Goal: Task Accomplishment & Management: Use online tool/utility

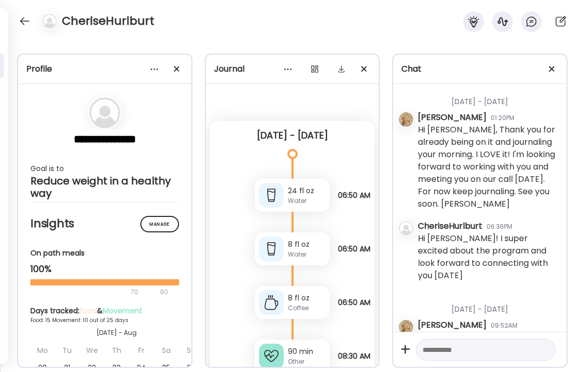
scroll to position [51327, 0]
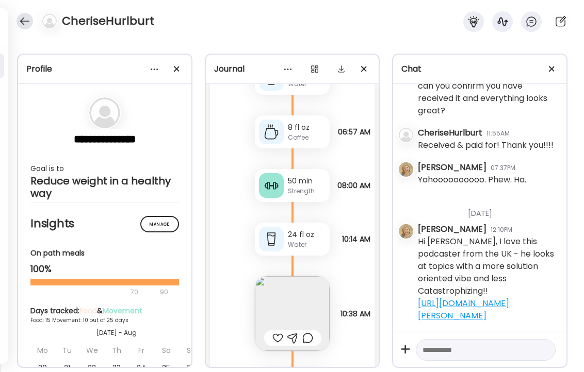
click at [22, 18] on div at bounding box center [24, 21] width 16 height 16
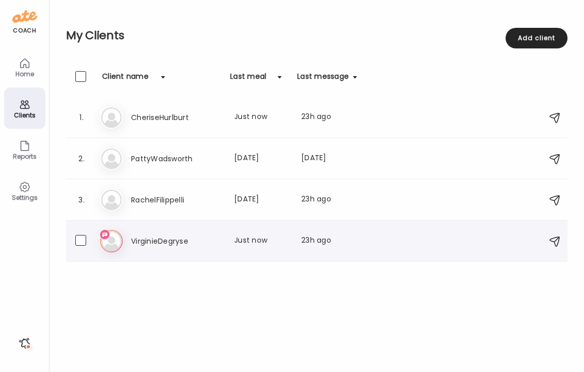
click at [146, 239] on h3 "VirginieDegryse" at bounding box center [176, 241] width 91 height 12
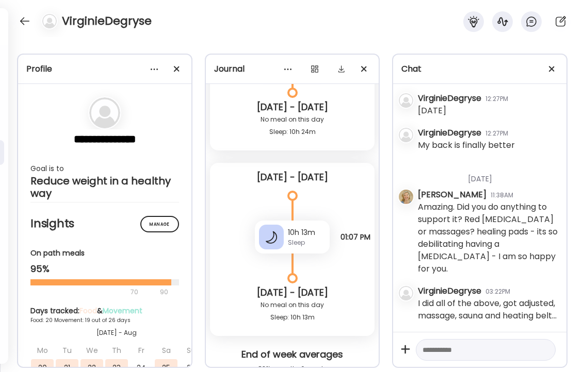
scroll to position [23868, 0]
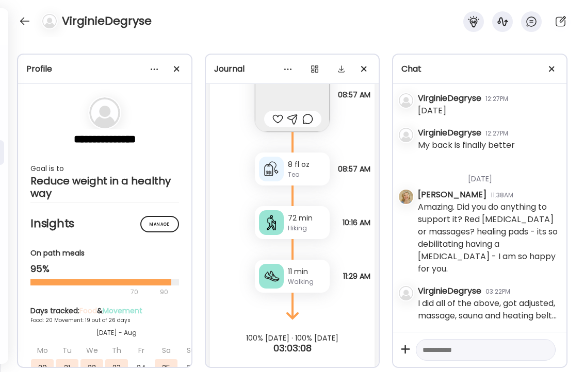
click at [479, 353] on textarea at bounding box center [476, 350] width 108 height 12
type textarea "**********"
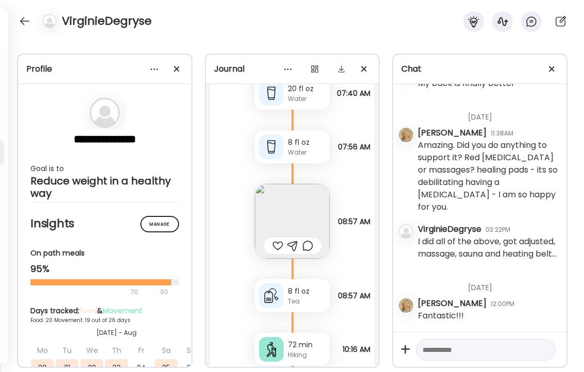
scroll to position [23740, 0]
click at [303, 221] on img at bounding box center [292, 223] width 75 height 75
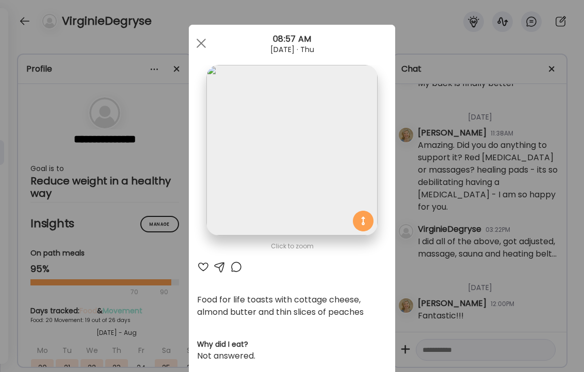
click at [203, 268] on div at bounding box center [203, 267] width 12 height 12
click at [201, 40] on div at bounding box center [201, 43] width 21 height 21
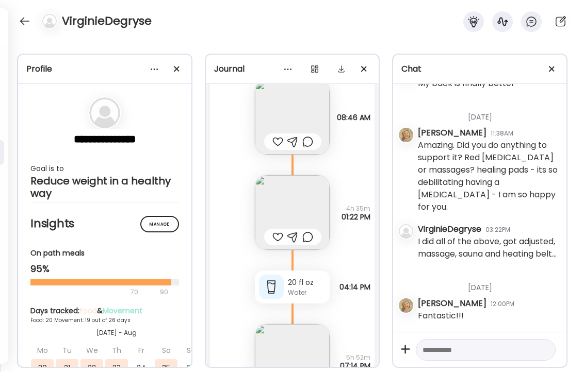
scroll to position [23042, 0]
click at [290, 188] on img at bounding box center [292, 210] width 75 height 75
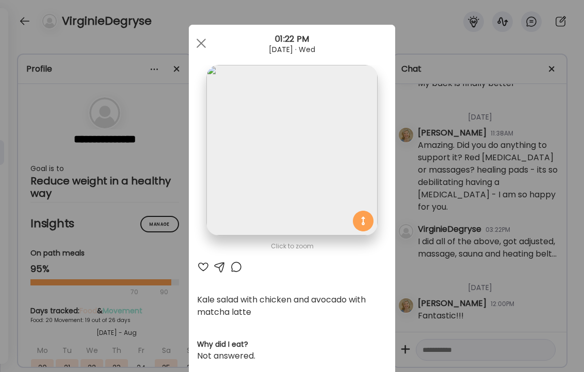
click at [204, 265] on div at bounding box center [203, 267] width 12 height 12
click at [201, 43] on span at bounding box center [200, 43] width 9 height 9
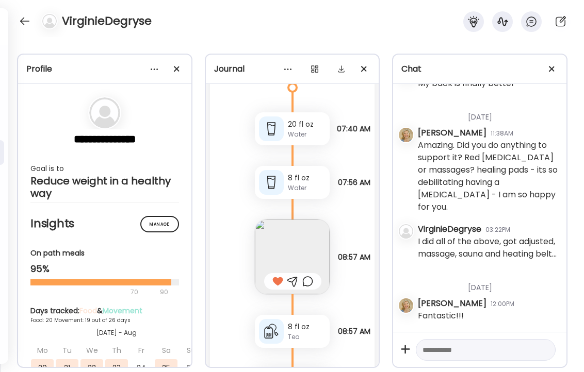
scroll to position [23706, 0]
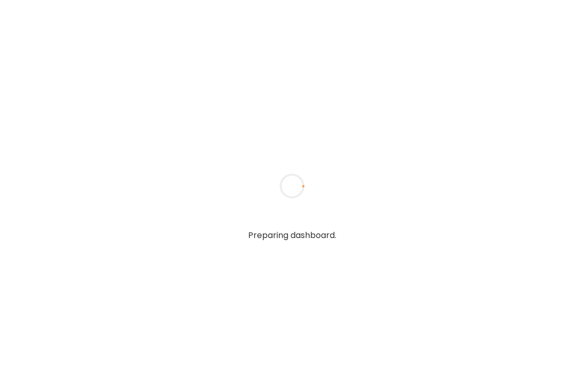
type textarea "**********"
type input "*****"
type input "**********"
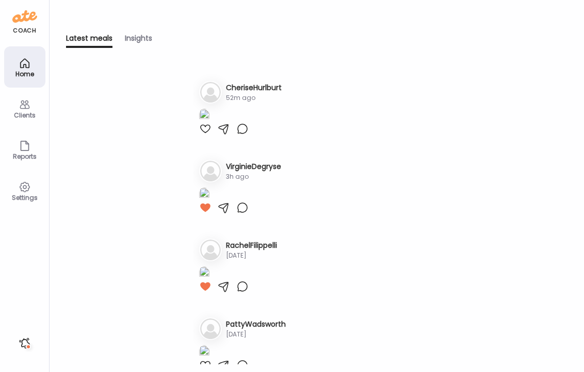
type input "**********"
click at [25, 105] on icon at bounding box center [25, 105] width 10 height 9
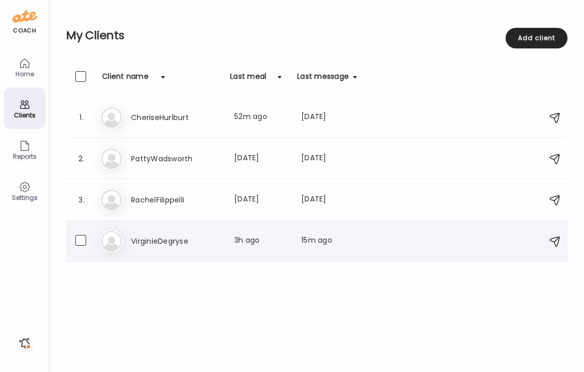
click at [157, 239] on h3 "VirginieDegryse" at bounding box center [176, 241] width 91 height 12
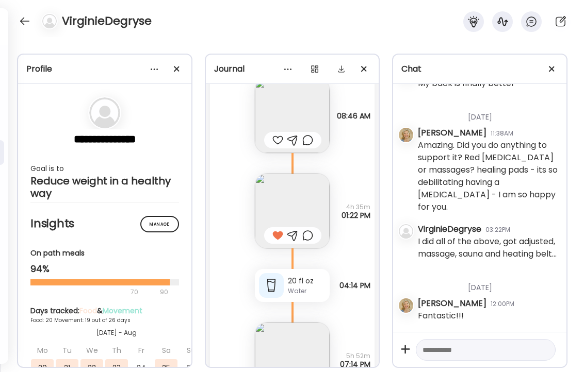
scroll to position [22990, 0]
click at [292, 192] on img at bounding box center [292, 208] width 75 height 75
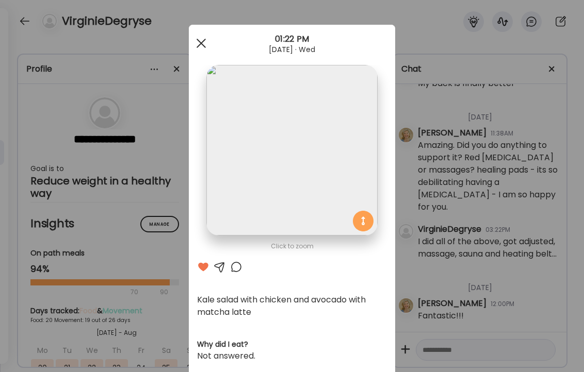
click at [201, 42] on span at bounding box center [200, 43] width 9 height 9
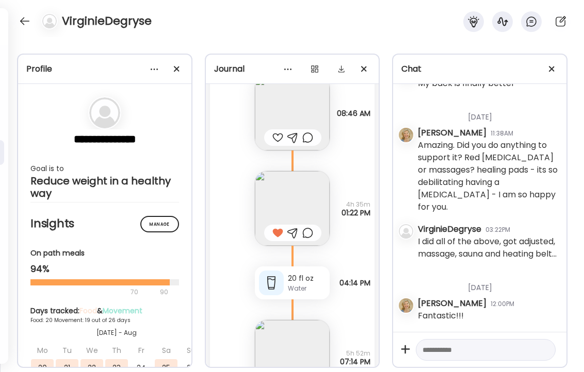
click at [295, 273] on div "20 fl oz" at bounding box center [307, 278] width 38 height 11
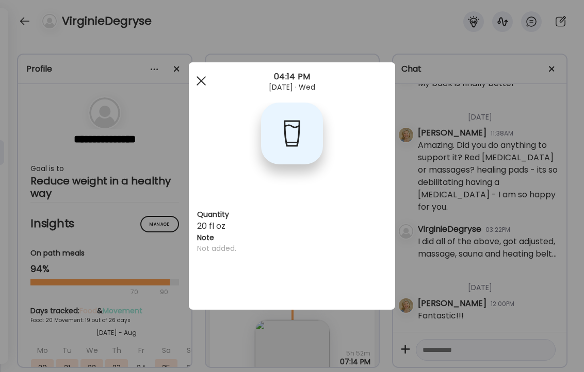
click at [202, 81] on span at bounding box center [200, 80] width 9 height 9
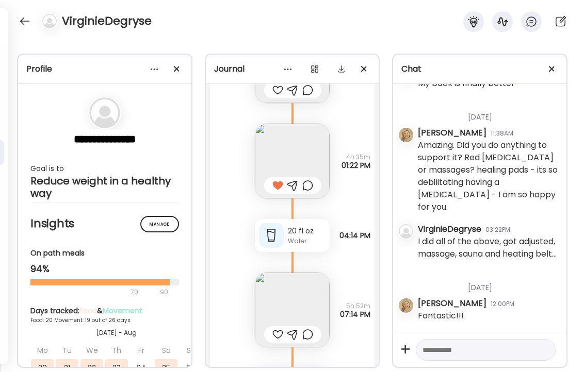
scroll to position [23041, 0]
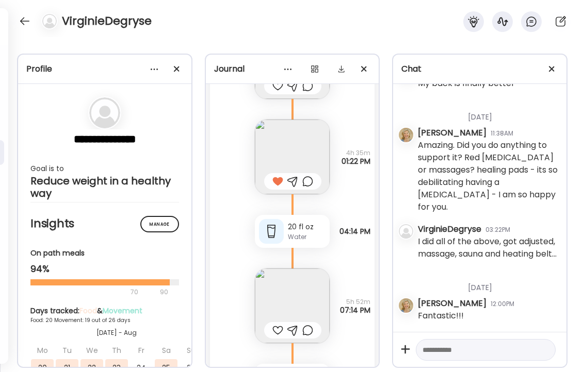
click at [483, 352] on textarea at bounding box center [476, 350] width 108 height 12
type textarea "**********"
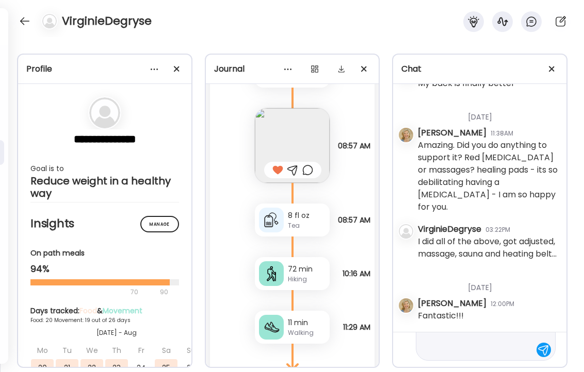
scroll to position [23767, 0]
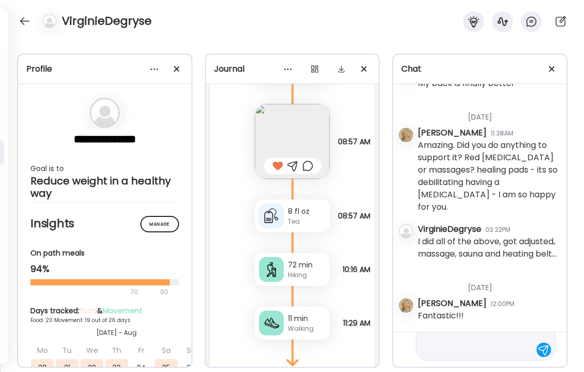
click at [296, 135] on img at bounding box center [292, 141] width 75 height 75
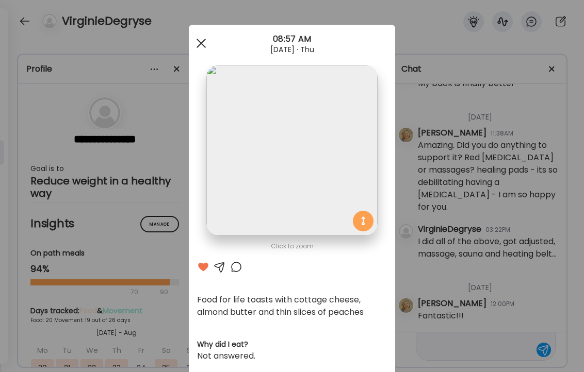
click at [199, 42] on span at bounding box center [200, 43] width 9 height 9
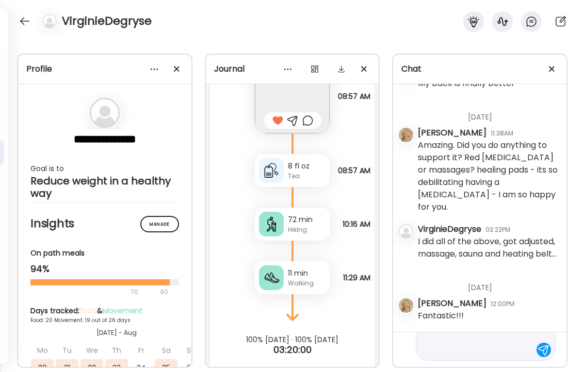
scroll to position [23814, 0]
click at [299, 159] on div "8 fl oz" at bounding box center [307, 164] width 38 height 11
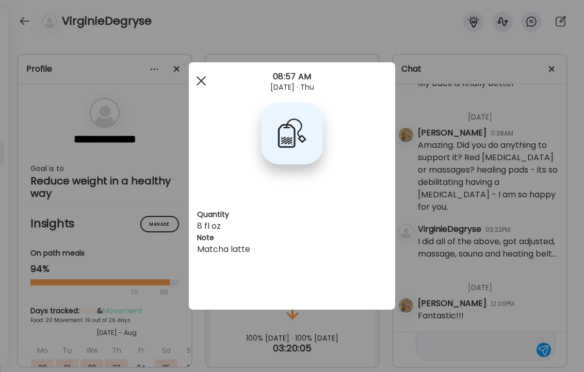
click at [202, 80] on span at bounding box center [200, 80] width 9 height 9
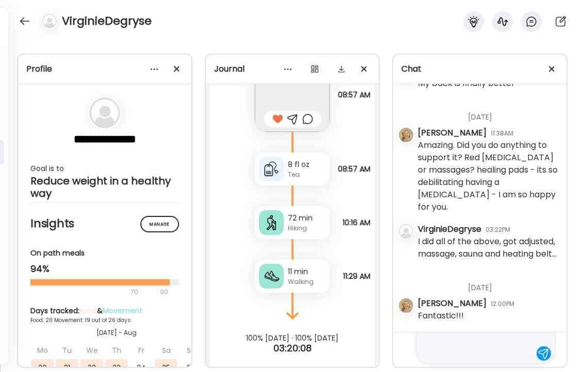
scroll to position [47, 0]
click at [468, 349] on textarea "**********" at bounding box center [476, 327] width 108 height 62
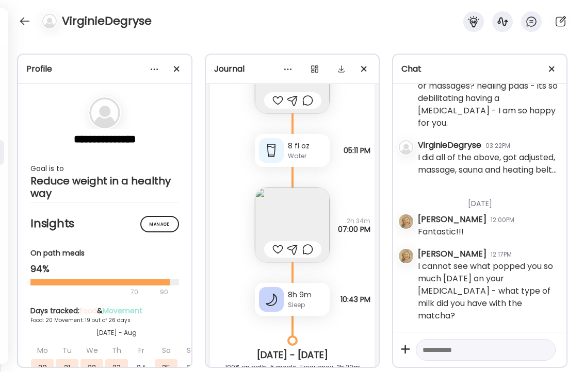
scroll to position [22408, 0]
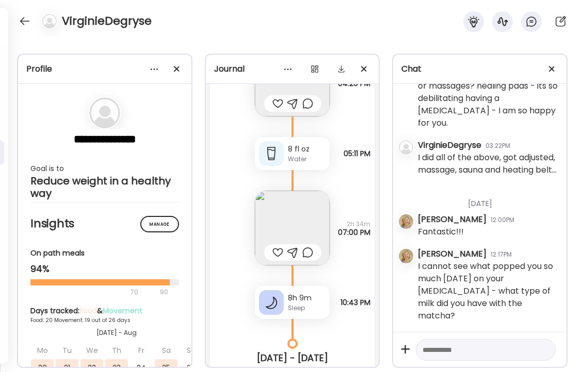
click at [284, 209] on img at bounding box center [292, 228] width 75 height 75
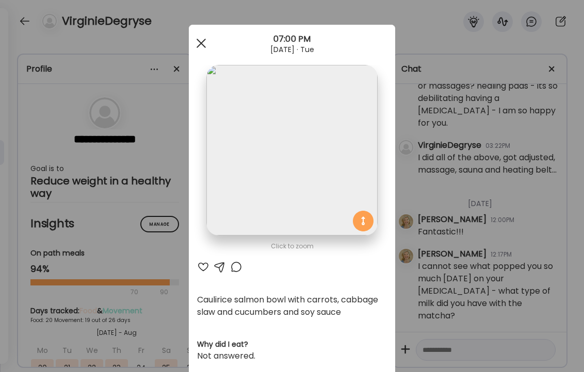
click at [200, 46] on div at bounding box center [201, 43] width 21 height 21
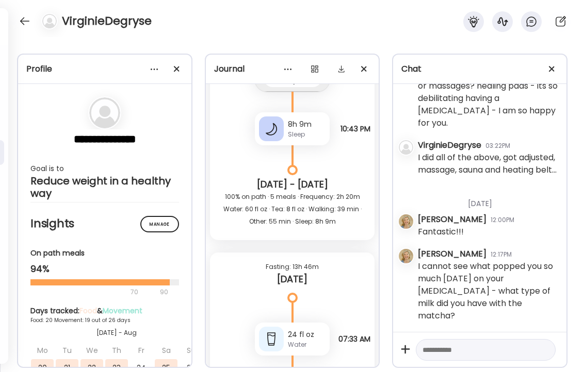
scroll to position [22588, 0]
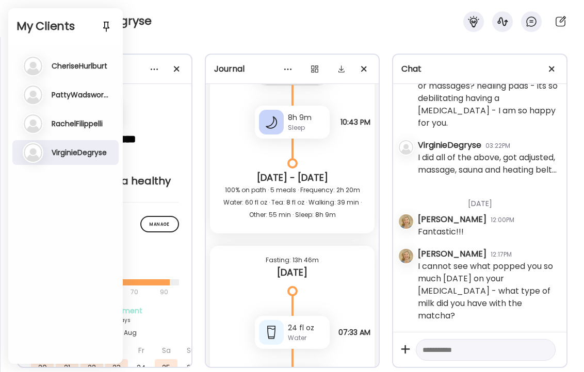
click at [63, 120] on h3 "RachelFilippelli" at bounding box center [77, 123] width 51 height 9
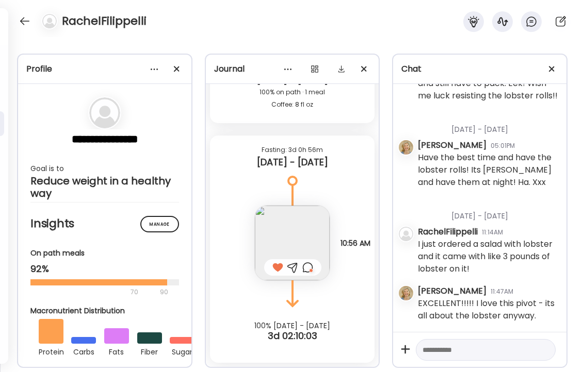
scroll to position [32323, 0]
click at [22, 18] on div at bounding box center [24, 21] width 16 height 16
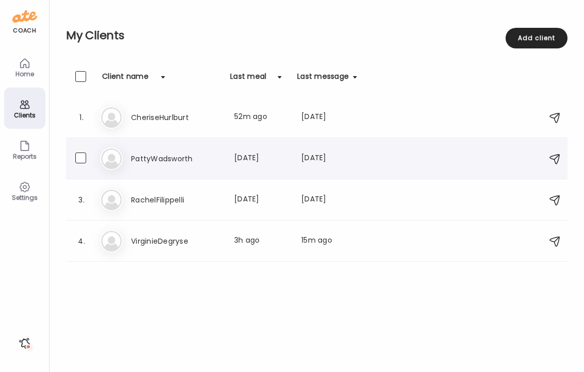
click at [147, 160] on h3 "PattyWadsworth" at bounding box center [176, 159] width 91 height 12
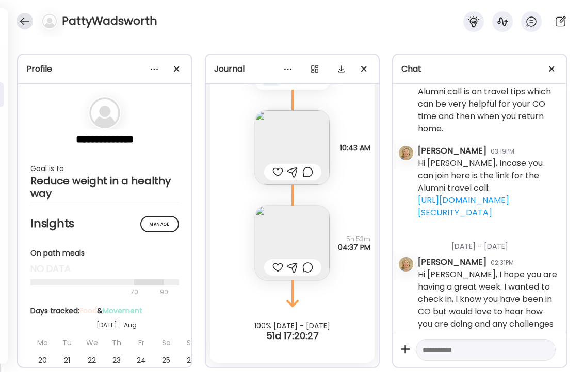
scroll to position [10288, 0]
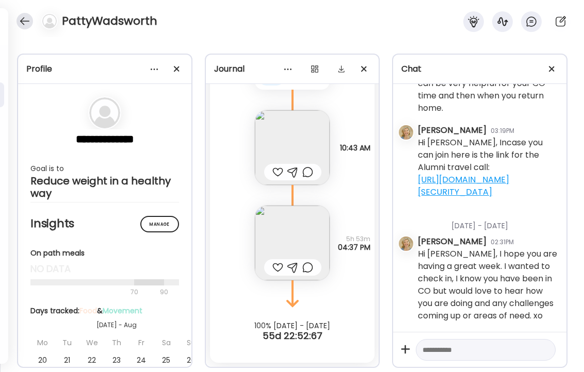
click at [21, 21] on div at bounding box center [24, 21] width 16 height 16
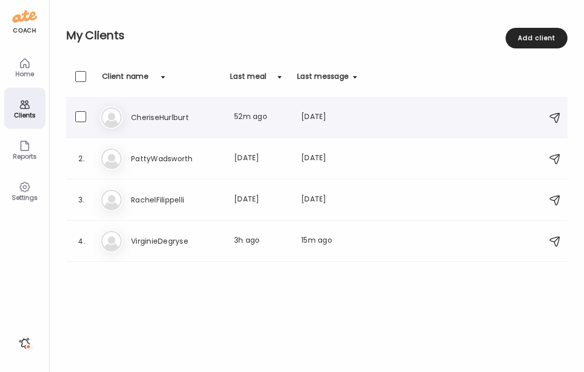
click at [159, 113] on h3 "CheriseHurlburt" at bounding box center [176, 117] width 91 height 12
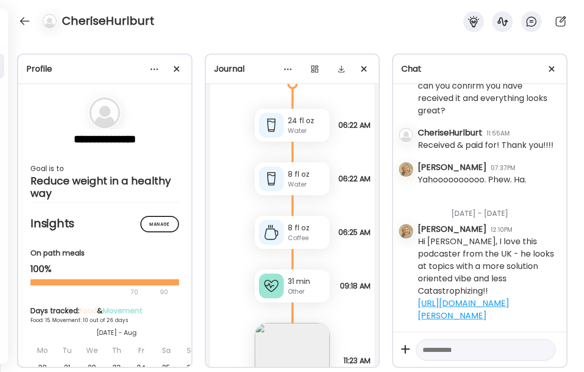
scroll to position [13165, 0]
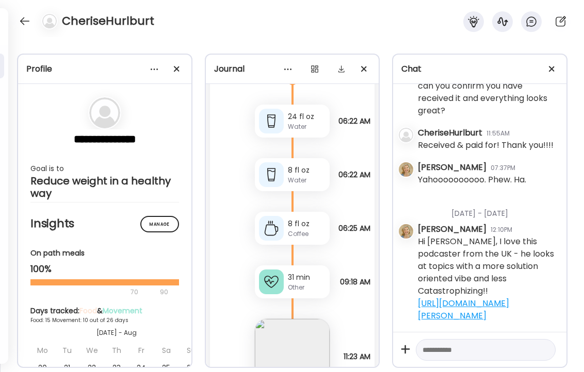
click at [295, 176] on div "Water" at bounding box center [307, 180] width 38 height 9
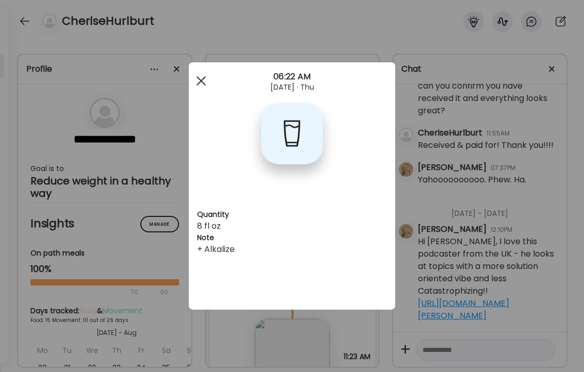
click at [205, 76] on div at bounding box center [201, 81] width 21 height 21
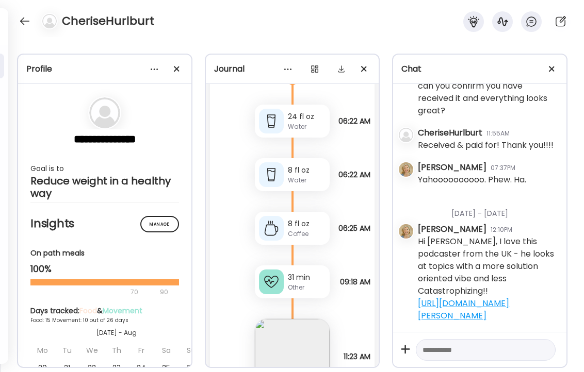
click at [291, 230] on div "Coffee" at bounding box center [307, 233] width 38 height 9
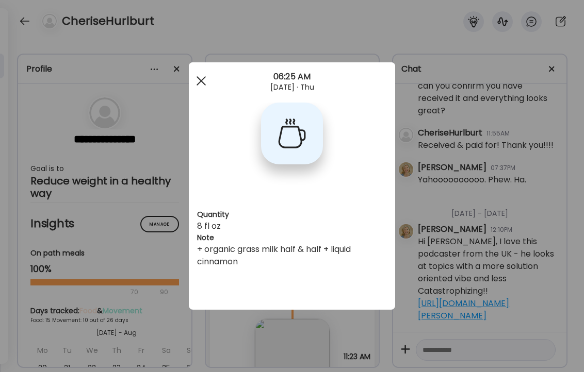
click at [201, 80] on span at bounding box center [200, 80] width 9 height 9
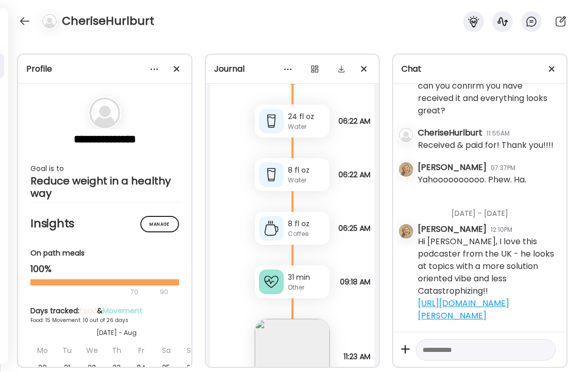
click at [297, 278] on div "31 min" at bounding box center [307, 277] width 38 height 11
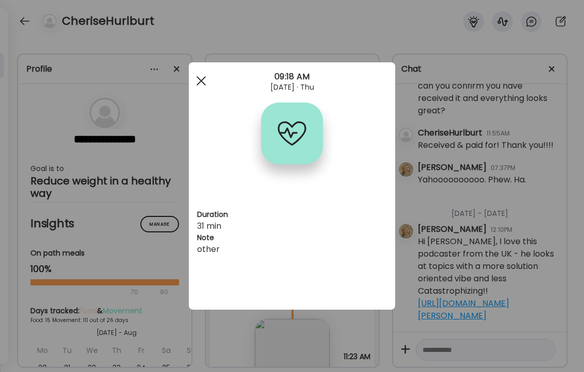
click at [202, 78] on div at bounding box center [201, 81] width 21 height 21
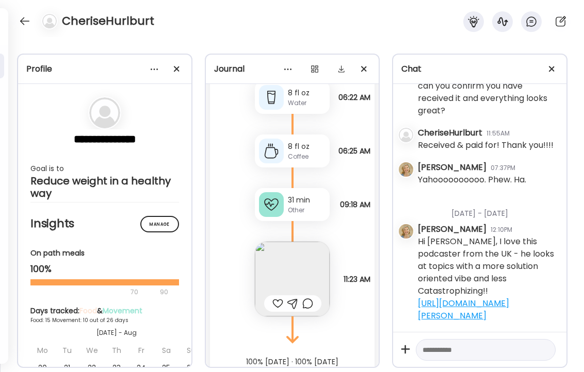
scroll to position [13279, 0]
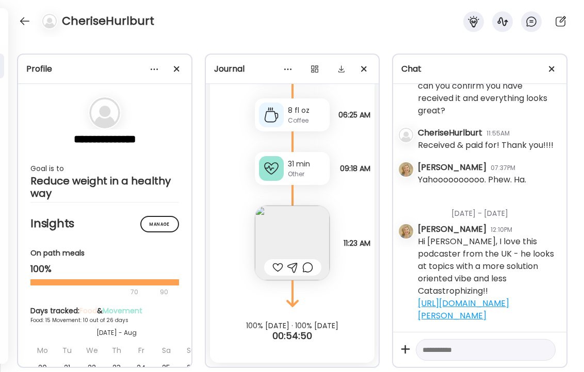
click at [277, 267] on div at bounding box center [277, 267] width 11 height 12
click at [22, 19] on div at bounding box center [24, 21] width 16 height 16
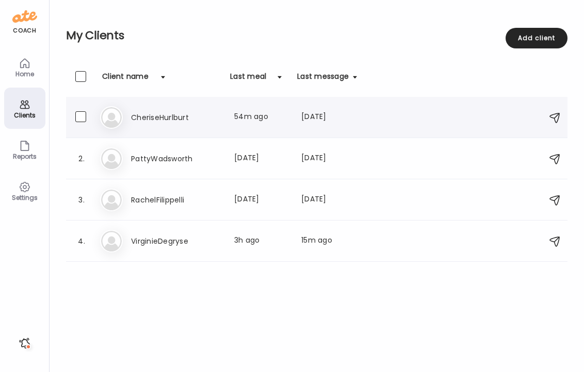
click at [155, 117] on h3 "CheriseHurlburt" at bounding box center [176, 117] width 91 height 12
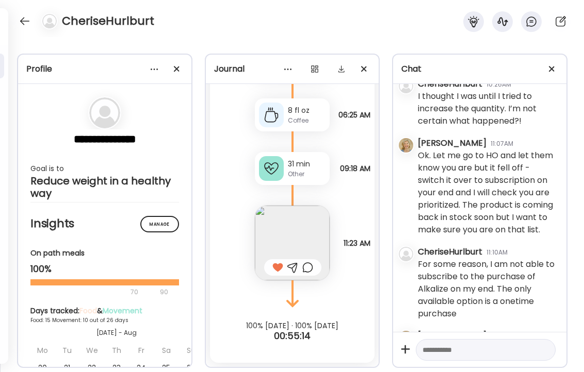
scroll to position [49879, 0]
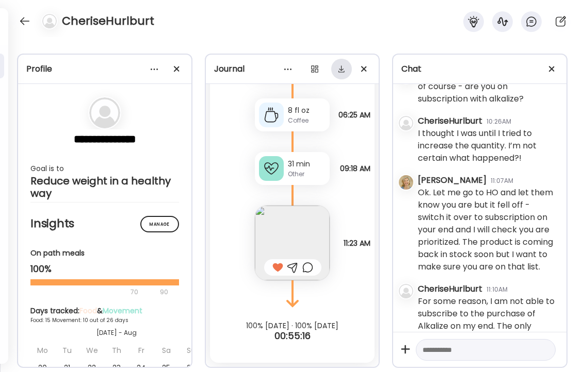
click at [339, 66] on div at bounding box center [341, 69] width 21 height 21
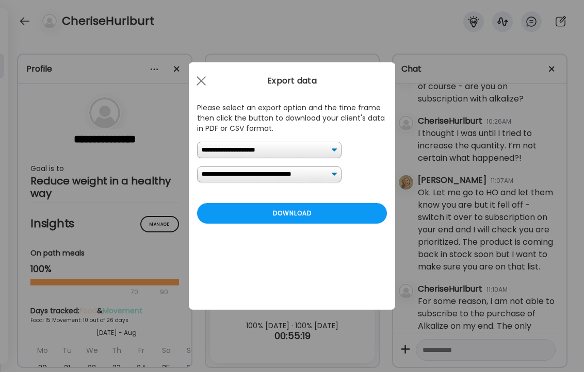
click at [300, 172] on select "**********" at bounding box center [269, 175] width 144 height 16
select select "*"
click at [197, 167] on select "**********" at bounding box center [269, 175] width 144 height 16
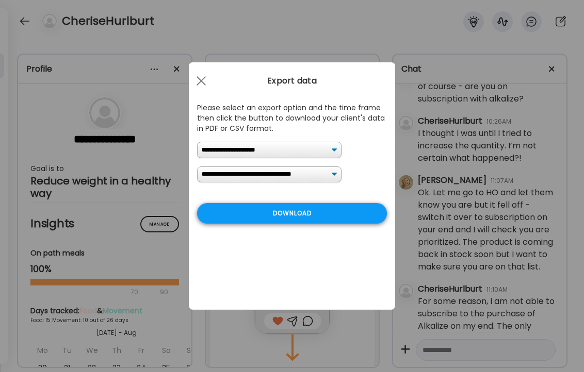
click at [272, 218] on div "Download" at bounding box center [292, 213] width 190 height 21
